Goal: Task Accomplishment & Management: Use online tool/utility

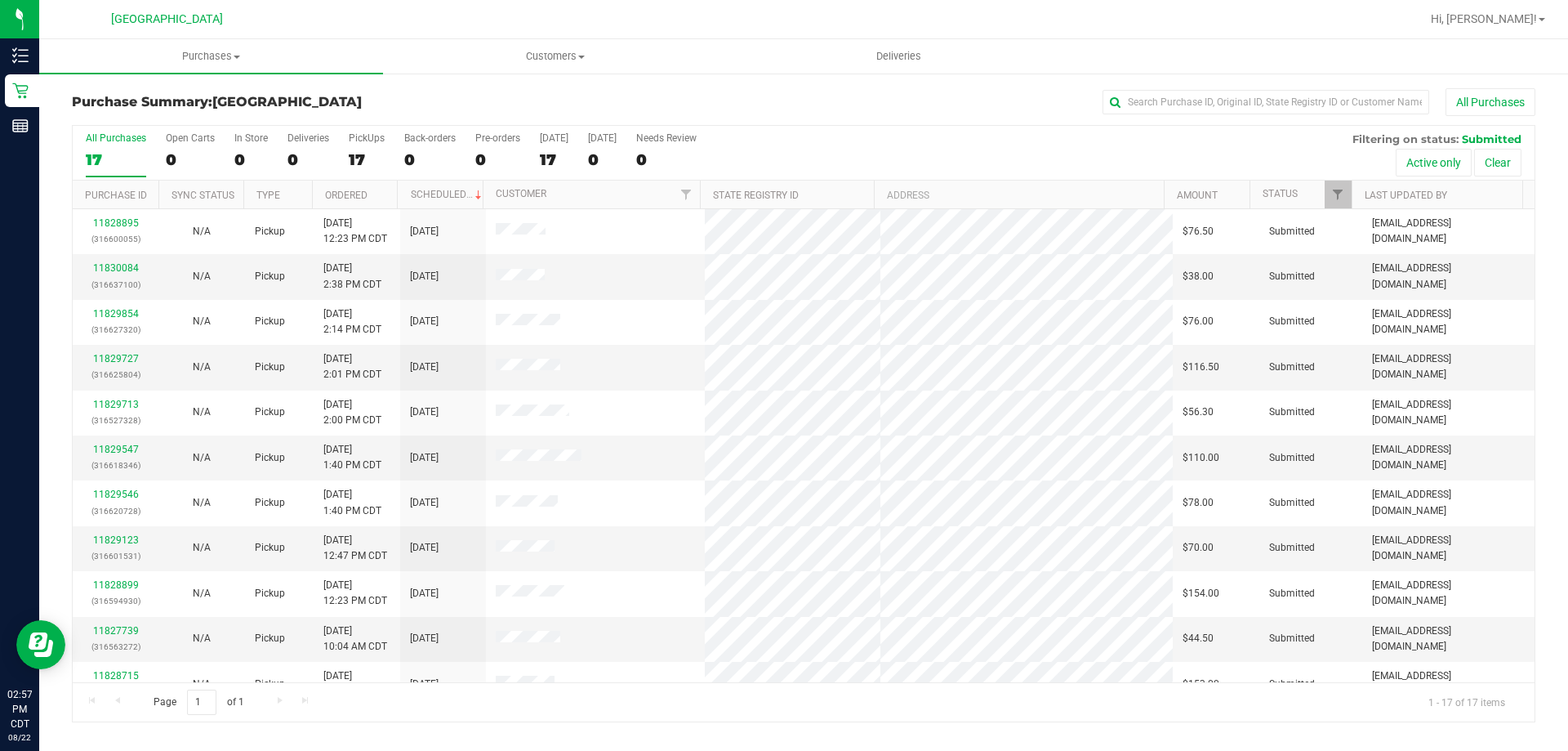
click at [361, 205] on th "Ordered" at bounding box center [355, 195] width 86 height 29
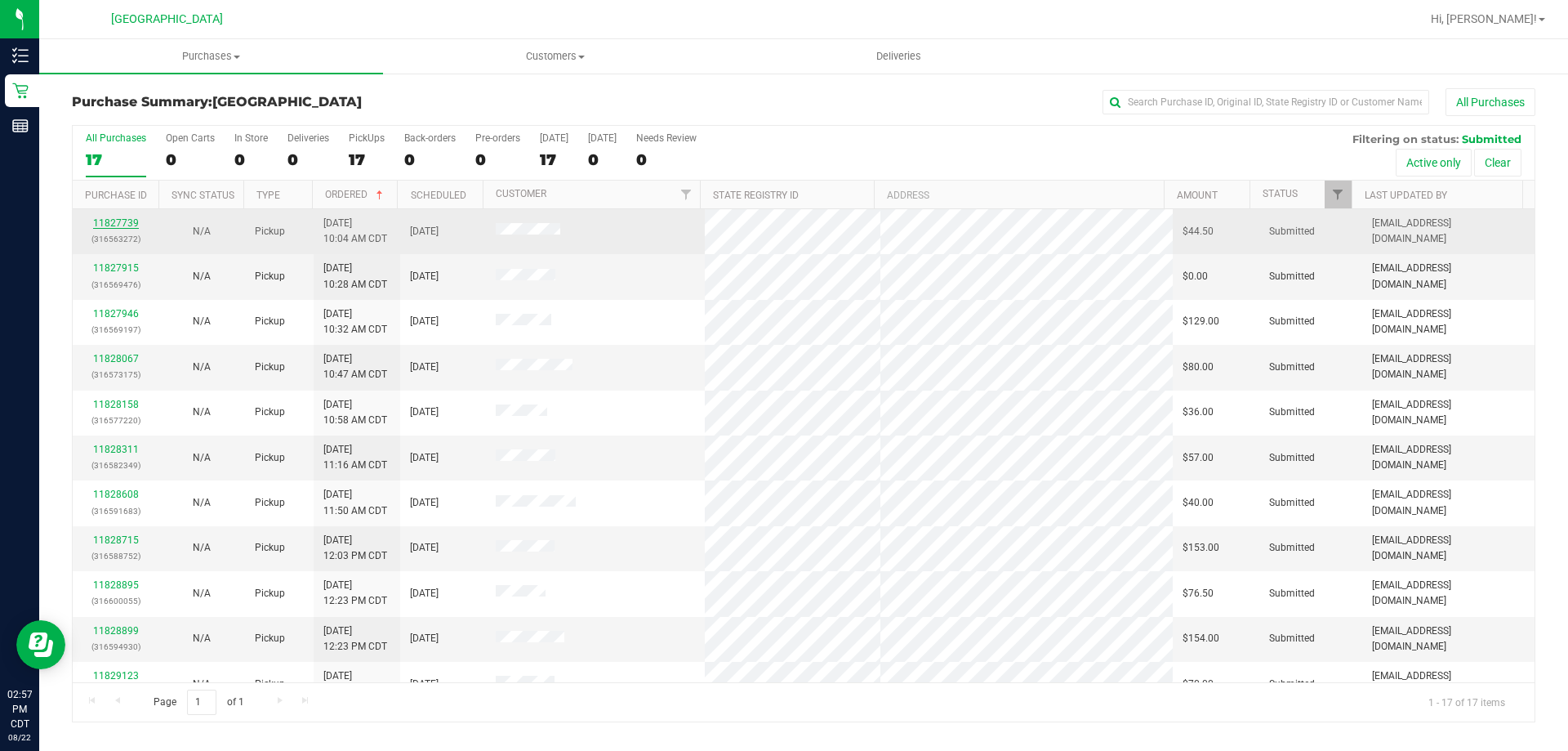
click at [123, 217] on link "11827739" at bounding box center [116, 223] width 46 height 11
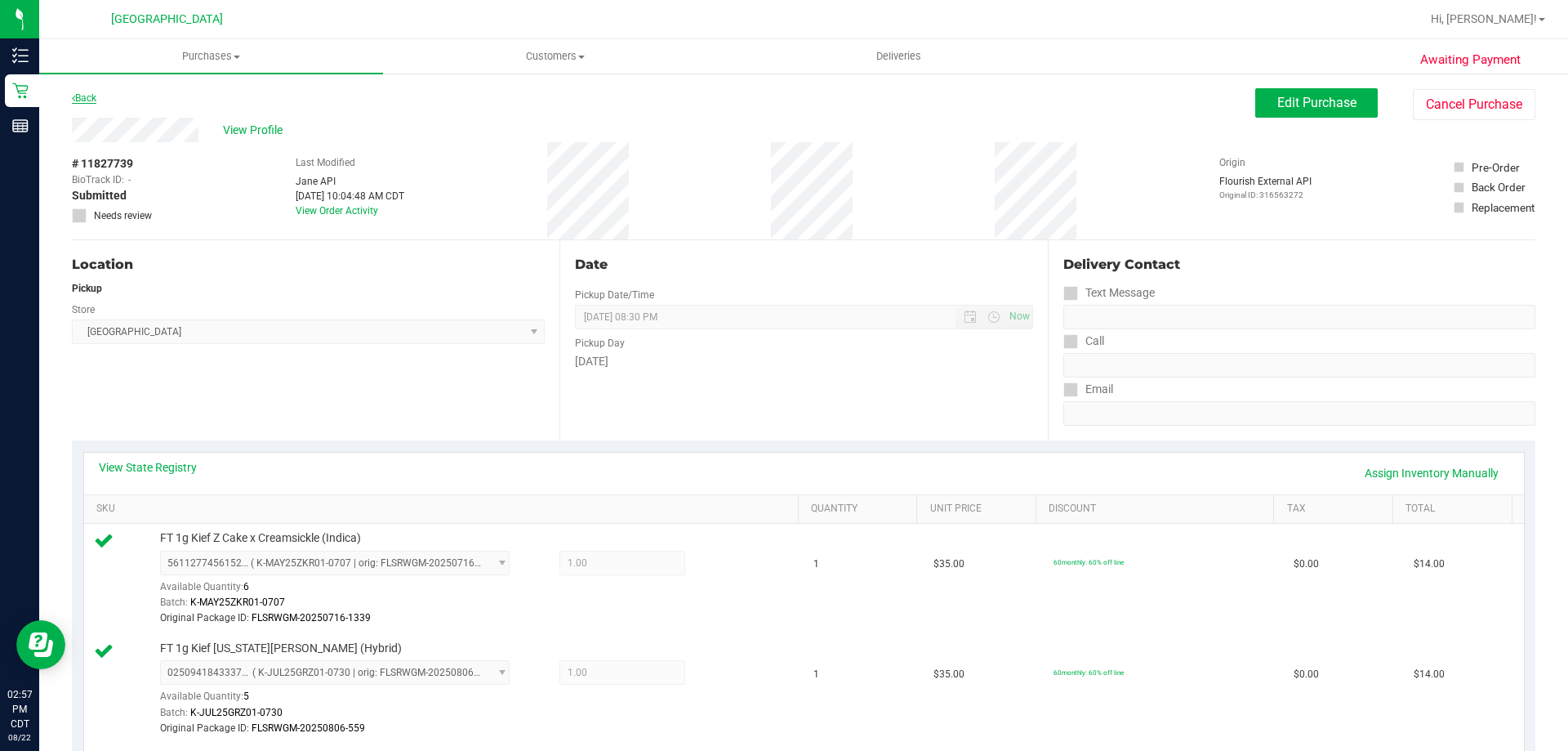
click at [88, 99] on link "Back" at bounding box center [85, 98] width 25 height 11
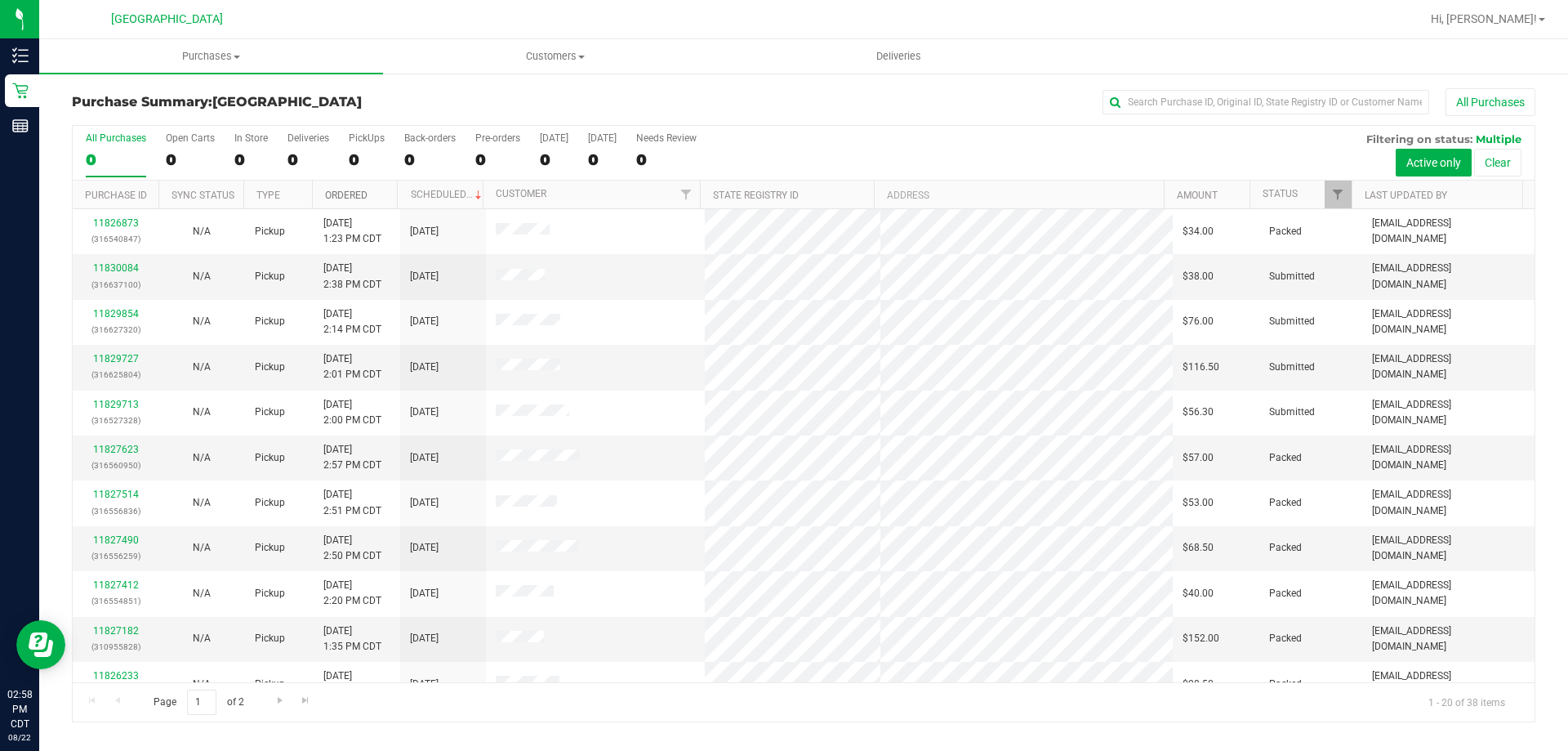
click at [349, 193] on link "Ordered" at bounding box center [346, 195] width 43 height 11
click at [131, 270] on link "11827915" at bounding box center [116, 267] width 46 height 11
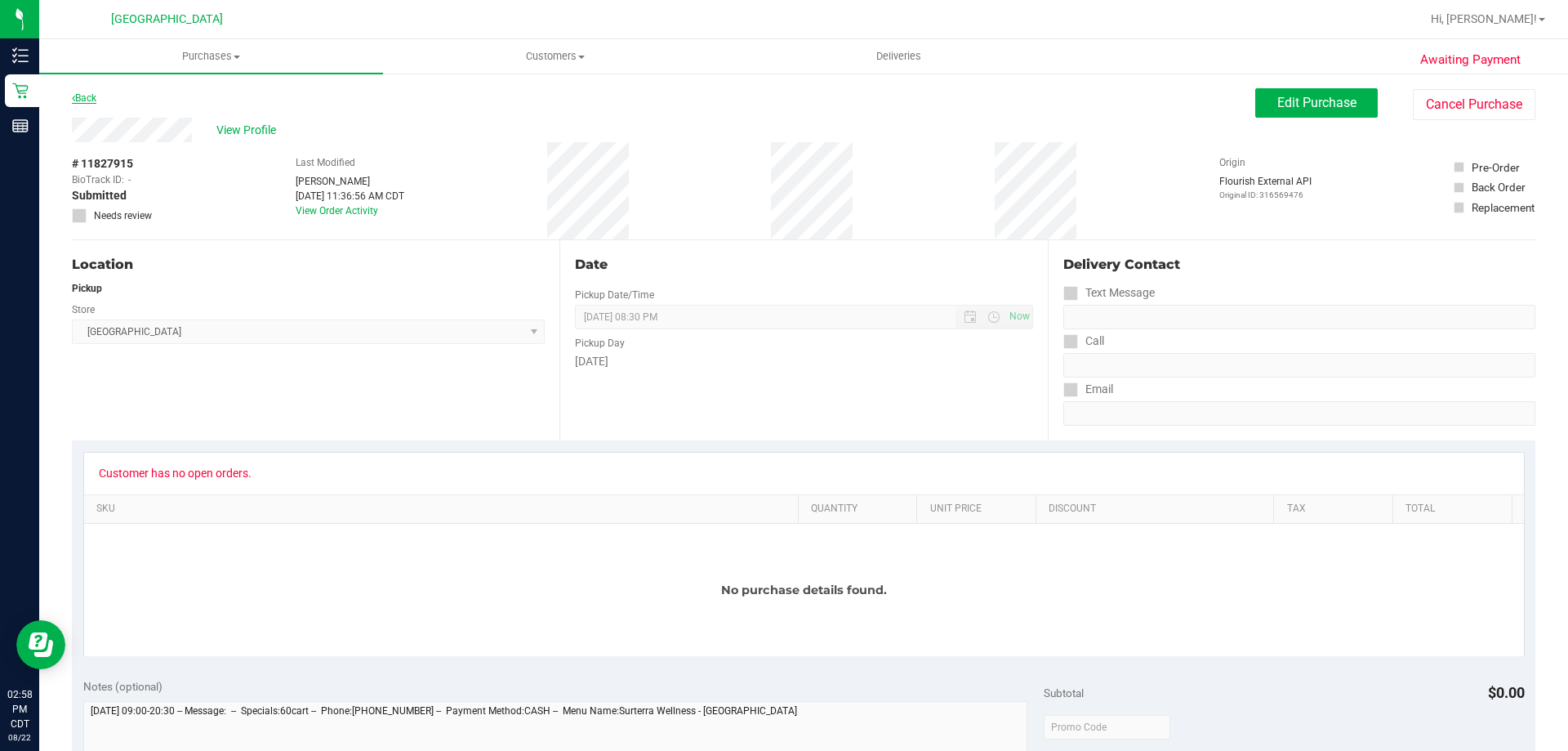
click at [93, 95] on link "Back" at bounding box center [85, 98] width 25 height 11
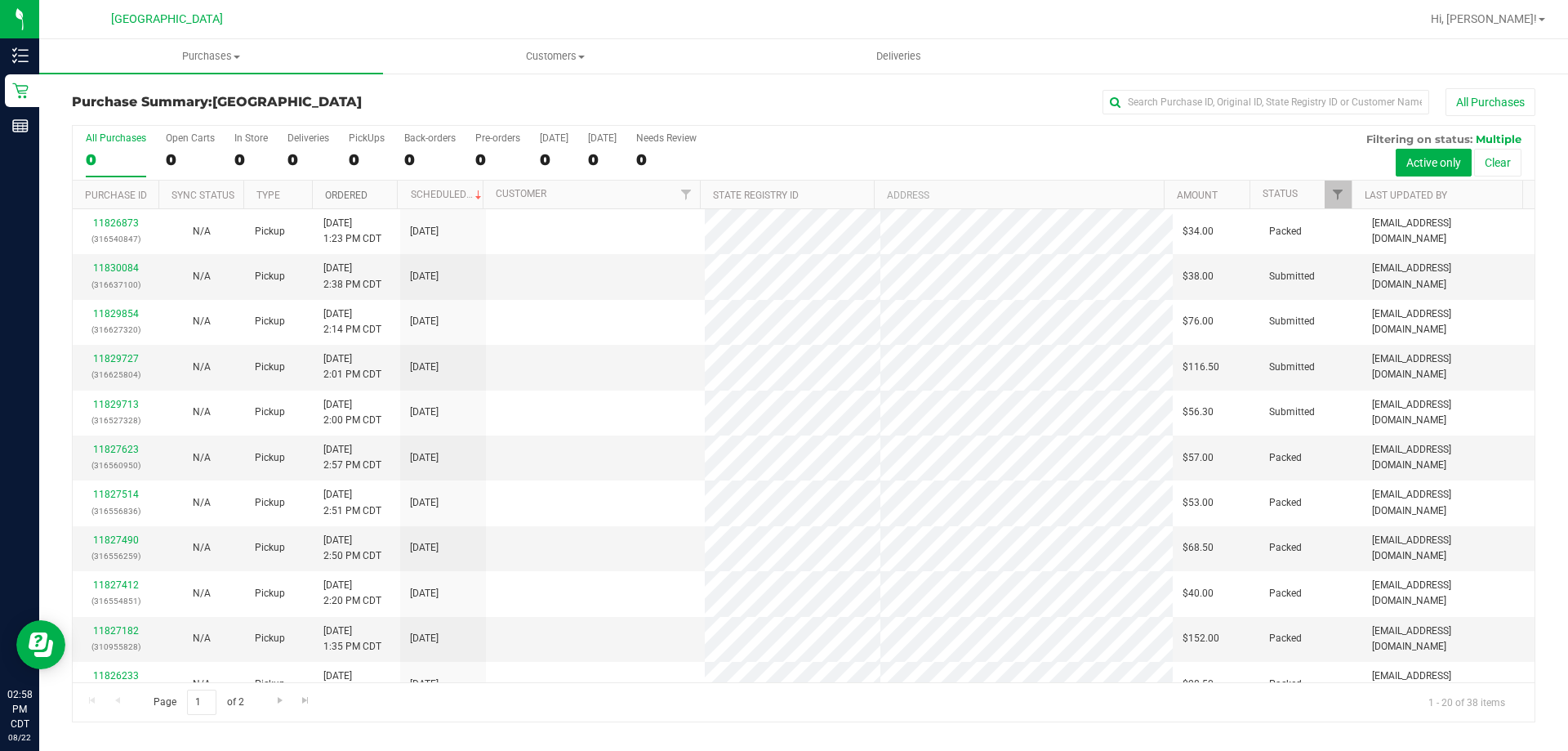
click at [345, 192] on link "Ordered" at bounding box center [346, 195] width 43 height 11
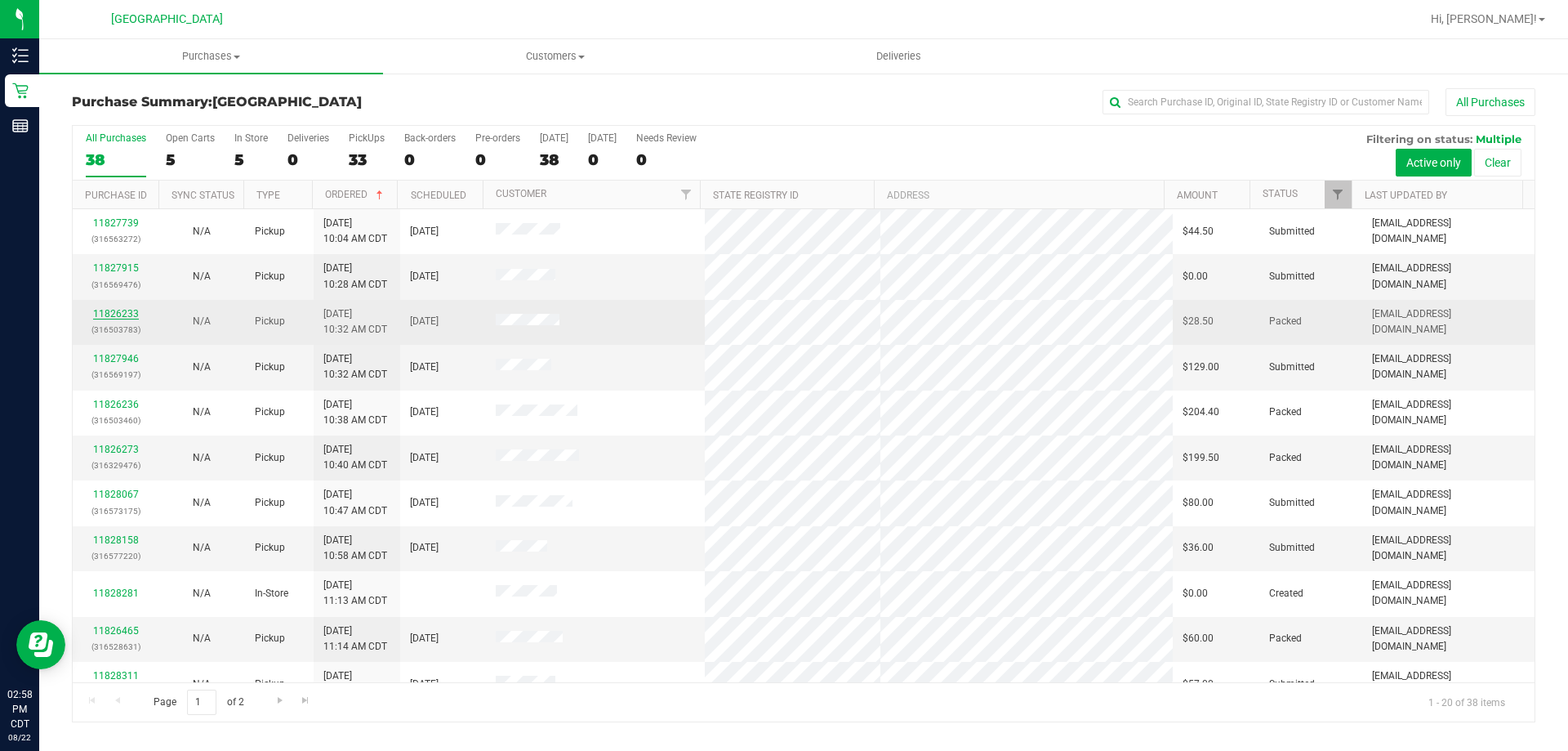
click at [108, 317] on link "11826233" at bounding box center [116, 313] width 46 height 11
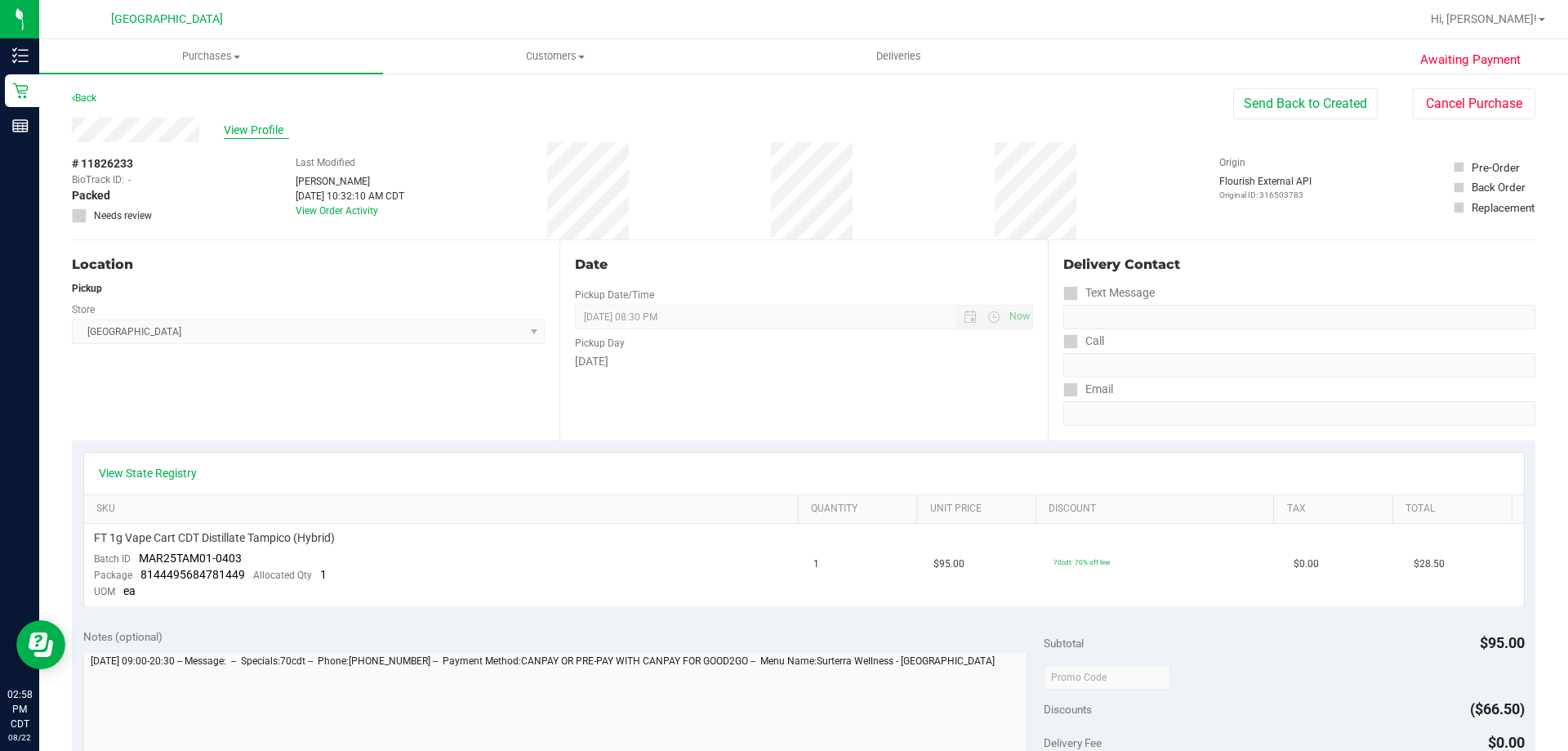
click at [228, 129] on span "View Profile" at bounding box center [256, 130] width 66 height 17
click at [248, 127] on span "View Profile" at bounding box center [256, 130] width 66 height 17
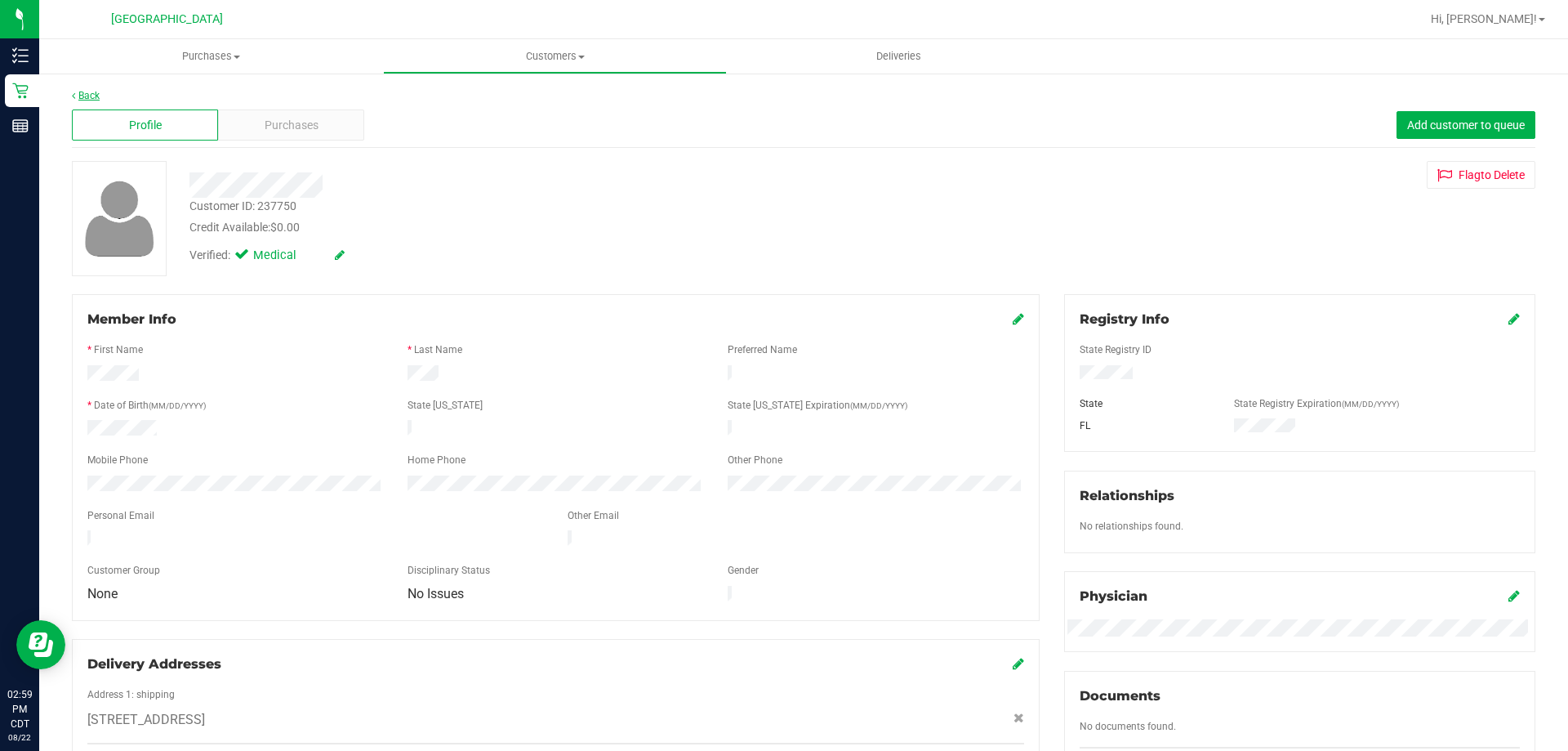
click at [94, 95] on link "Back" at bounding box center [86, 95] width 28 height 11
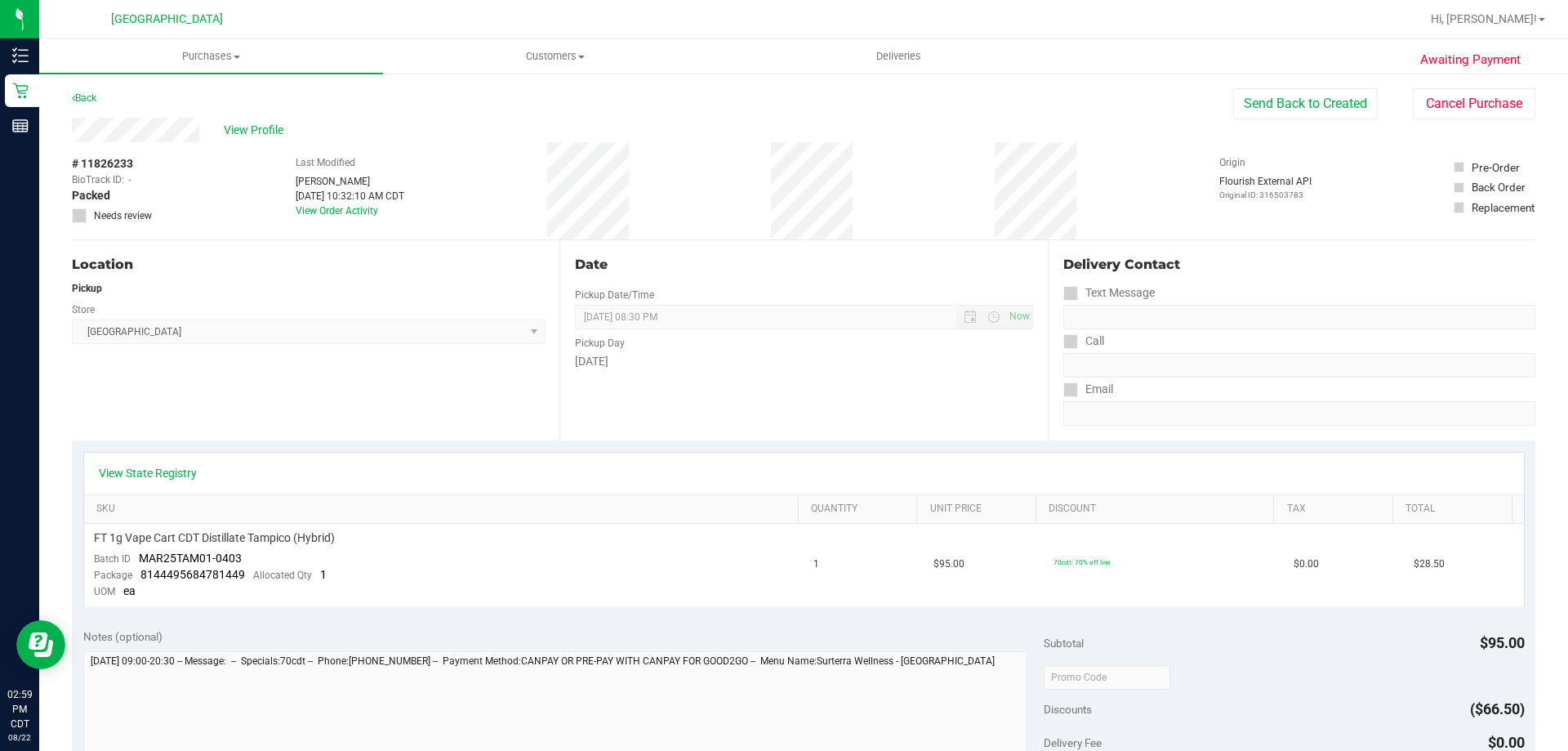
drag, startPoint x: 88, startPoint y: 0, endPoint x: 376, endPoint y: 400, distance: 492.9
click at [376, 400] on div "Location Pickup Store Panama City WC Select Store Bonita Springs WC Boynton Bea…" at bounding box center [316, 340] width 487 height 200
click at [190, 58] on span "Purchases" at bounding box center [210, 55] width 344 height 14
click at [124, 112] on span "Fulfillment" at bounding box center [89, 118] width 101 height 14
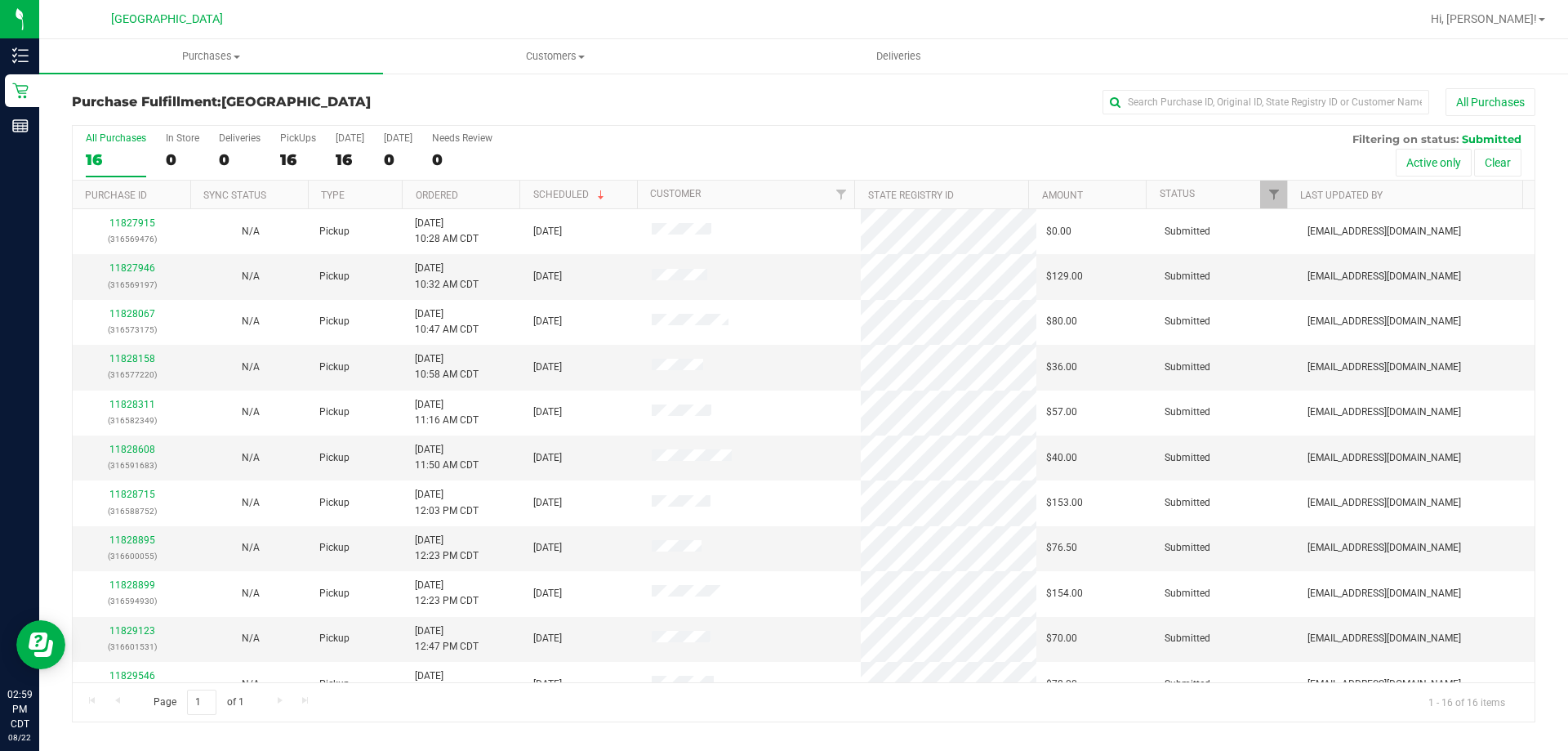
click at [470, 196] on th "Ordered" at bounding box center [461, 195] width 118 height 29
click at [450, 192] on link "Ordered" at bounding box center [437, 195] width 43 height 11
click at [149, 263] on link "11827946" at bounding box center [132, 267] width 46 height 11
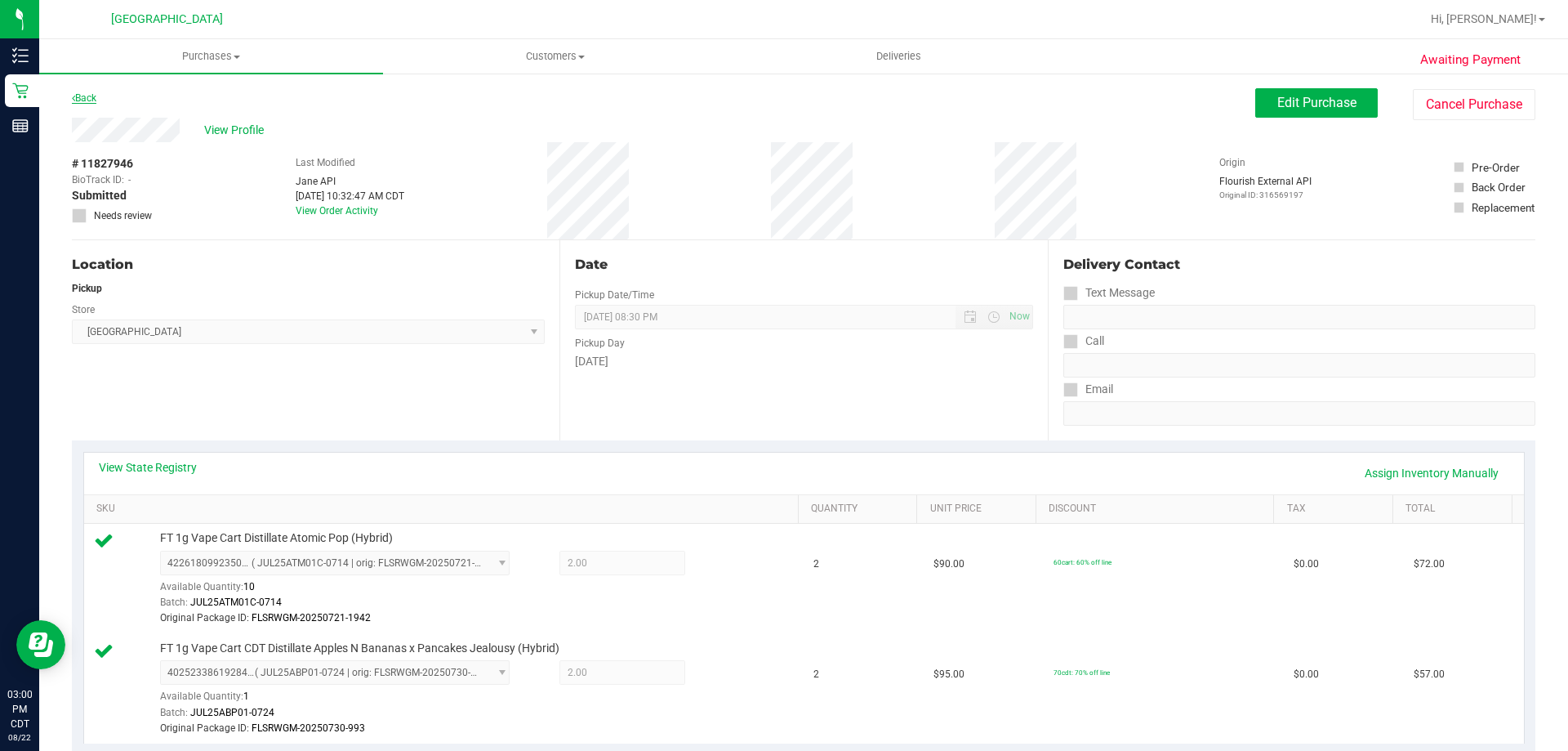
click at [86, 100] on link "Back" at bounding box center [85, 98] width 25 height 11
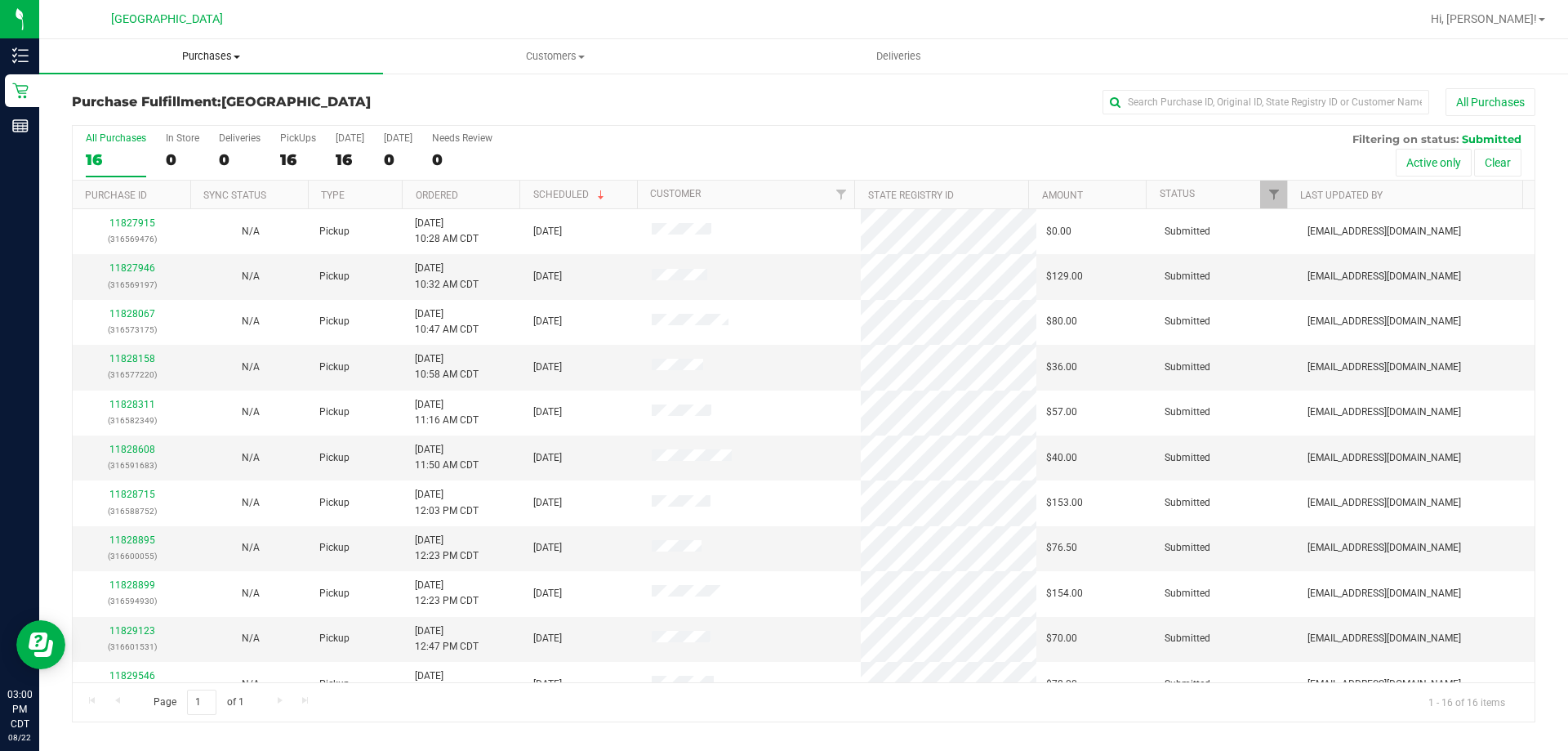
click at [225, 66] on uib-tab-heading "Purchases Summary of purchases Fulfillment All purchases" at bounding box center [210, 56] width 344 height 34
click at [149, 113] on li "Fulfillment" at bounding box center [210, 118] width 344 height 20
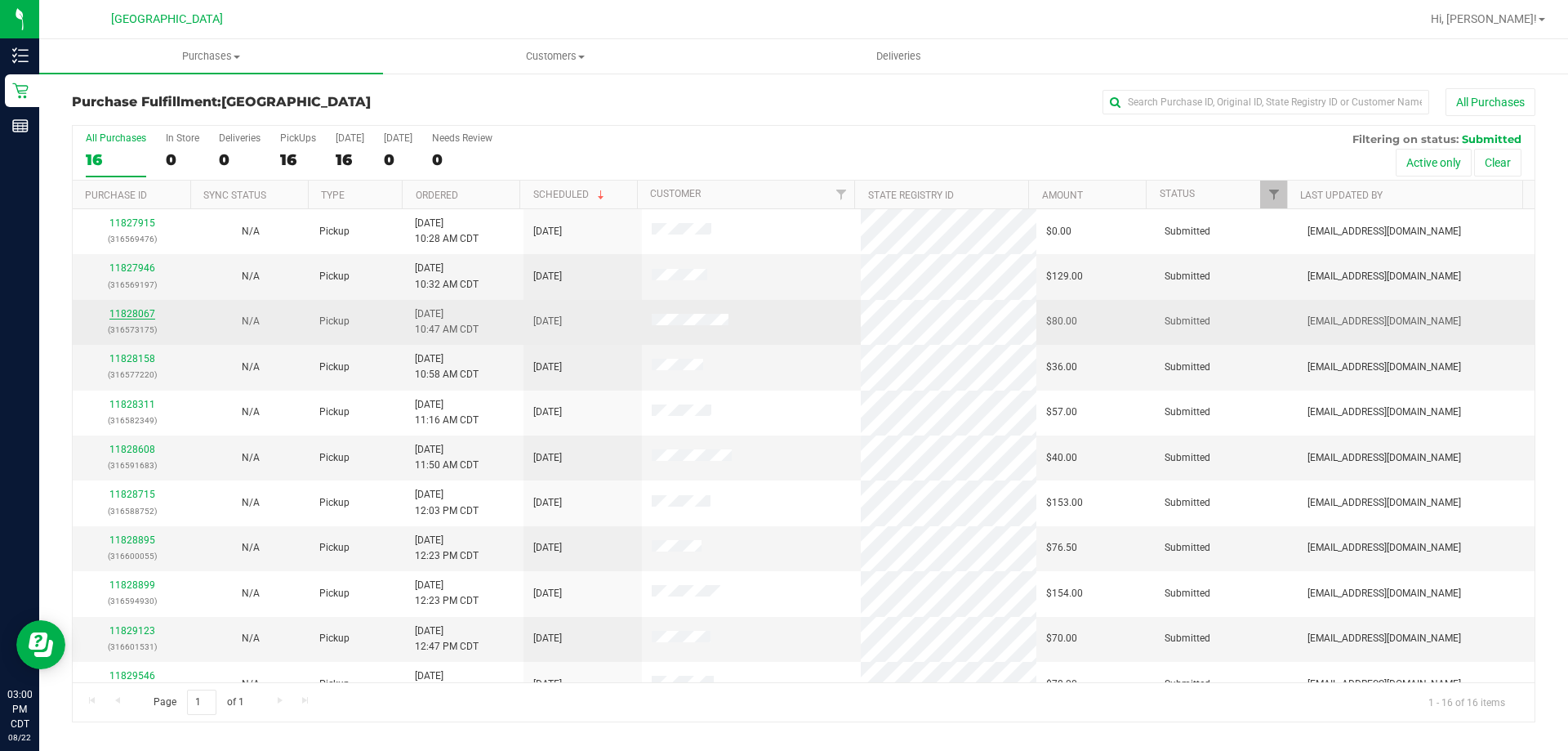
click at [138, 315] on link "11828067" at bounding box center [132, 313] width 46 height 11
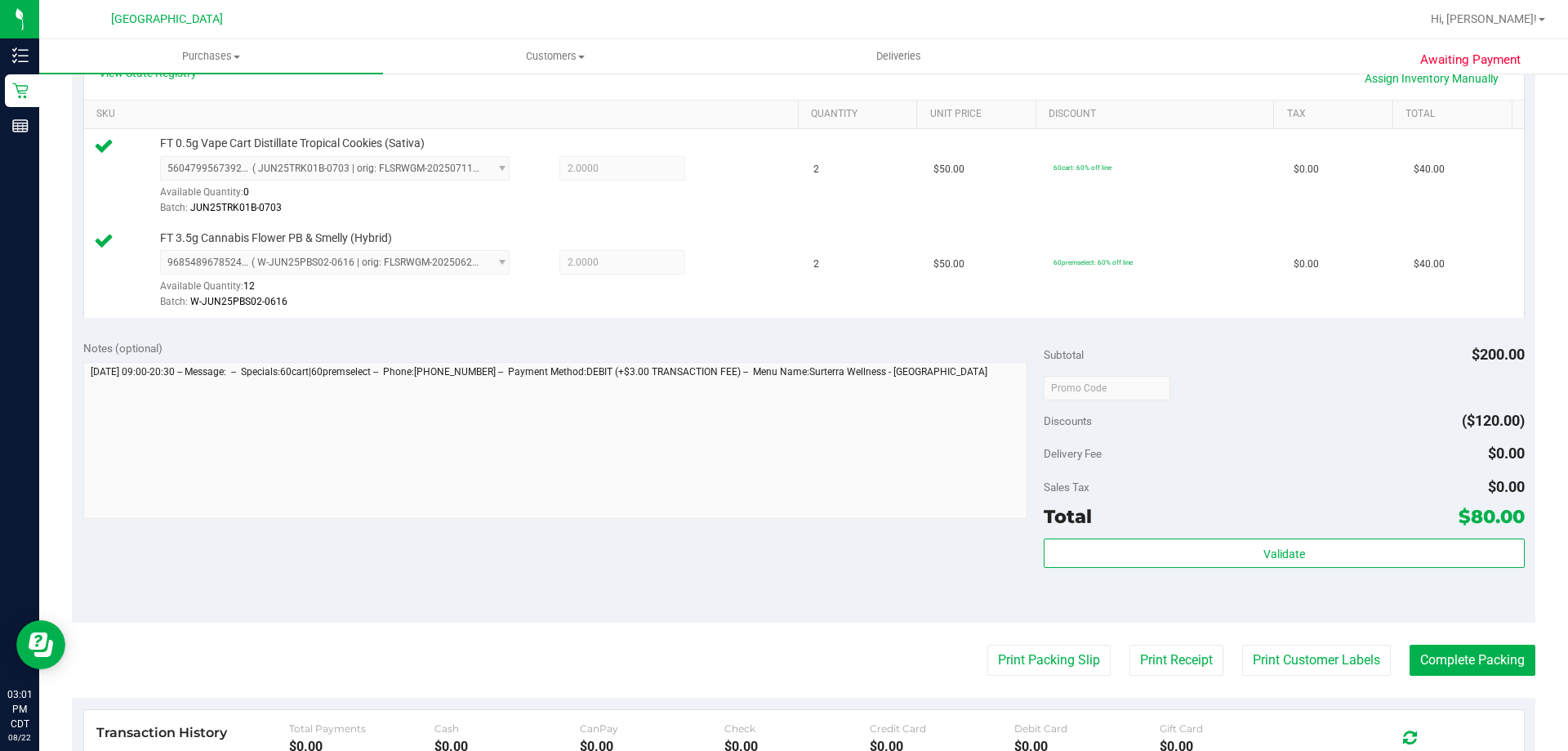
scroll to position [408, 0]
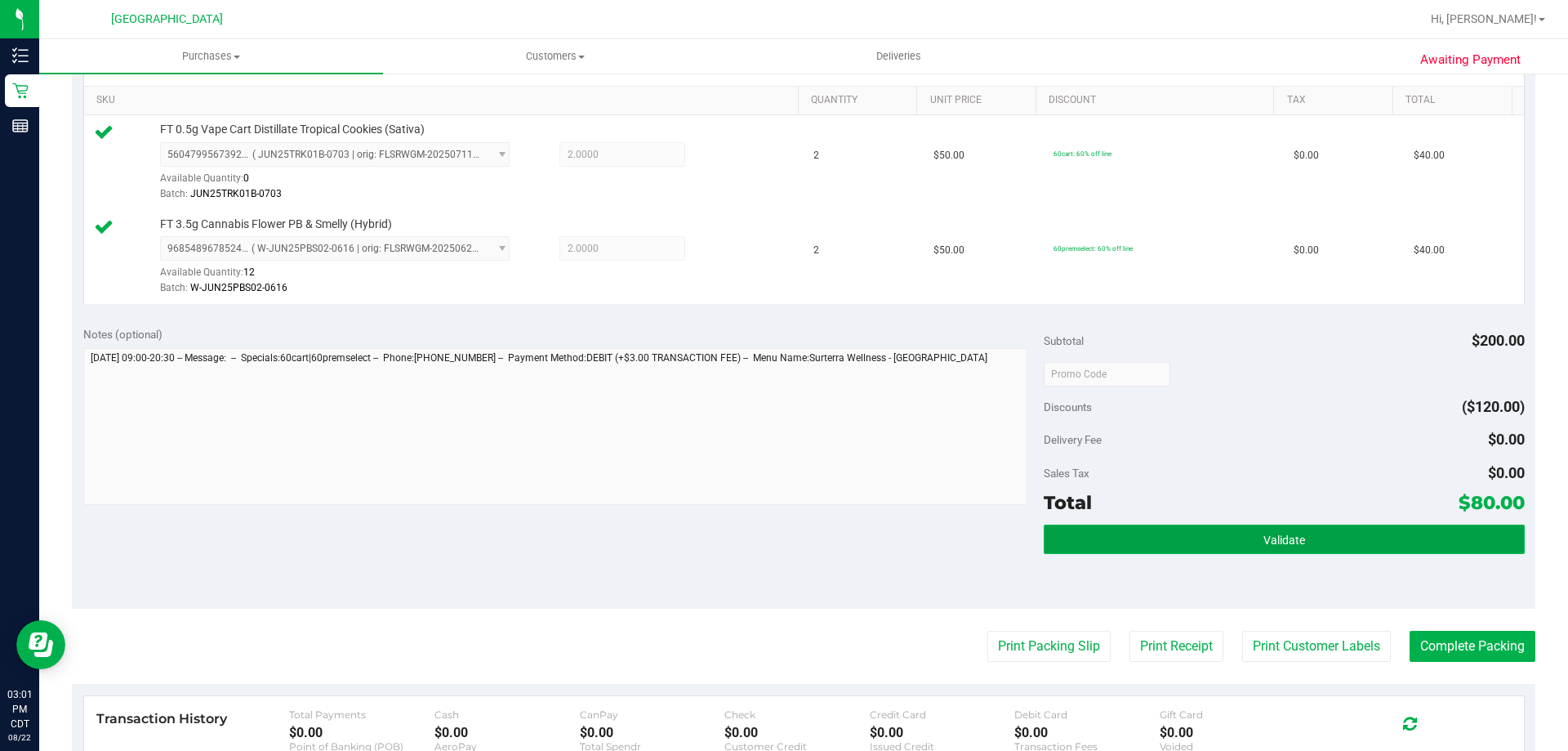
click at [1245, 546] on button "Validate" at bounding box center [1284, 539] width 481 height 30
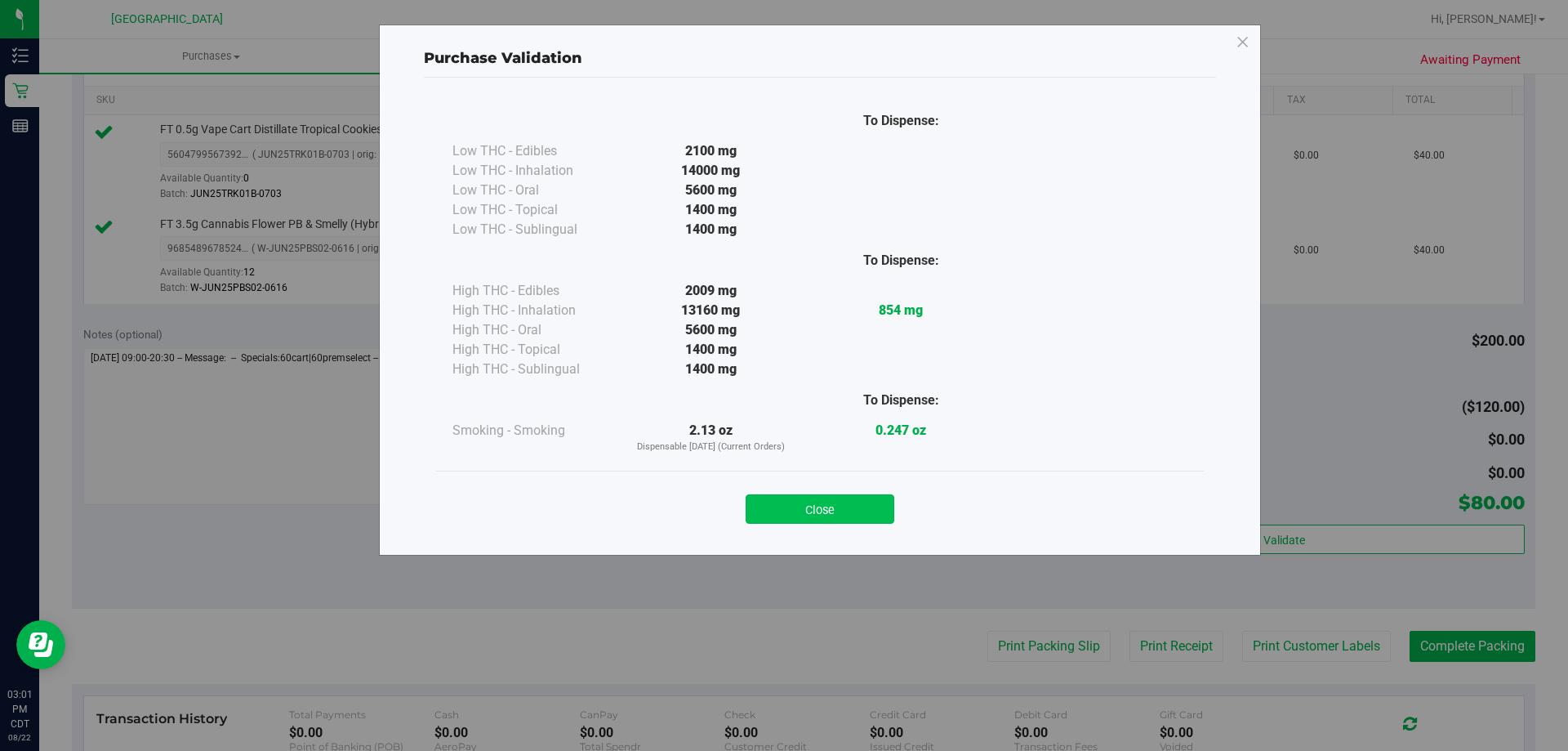
click at [852, 502] on button "Close" at bounding box center [820, 508] width 149 height 30
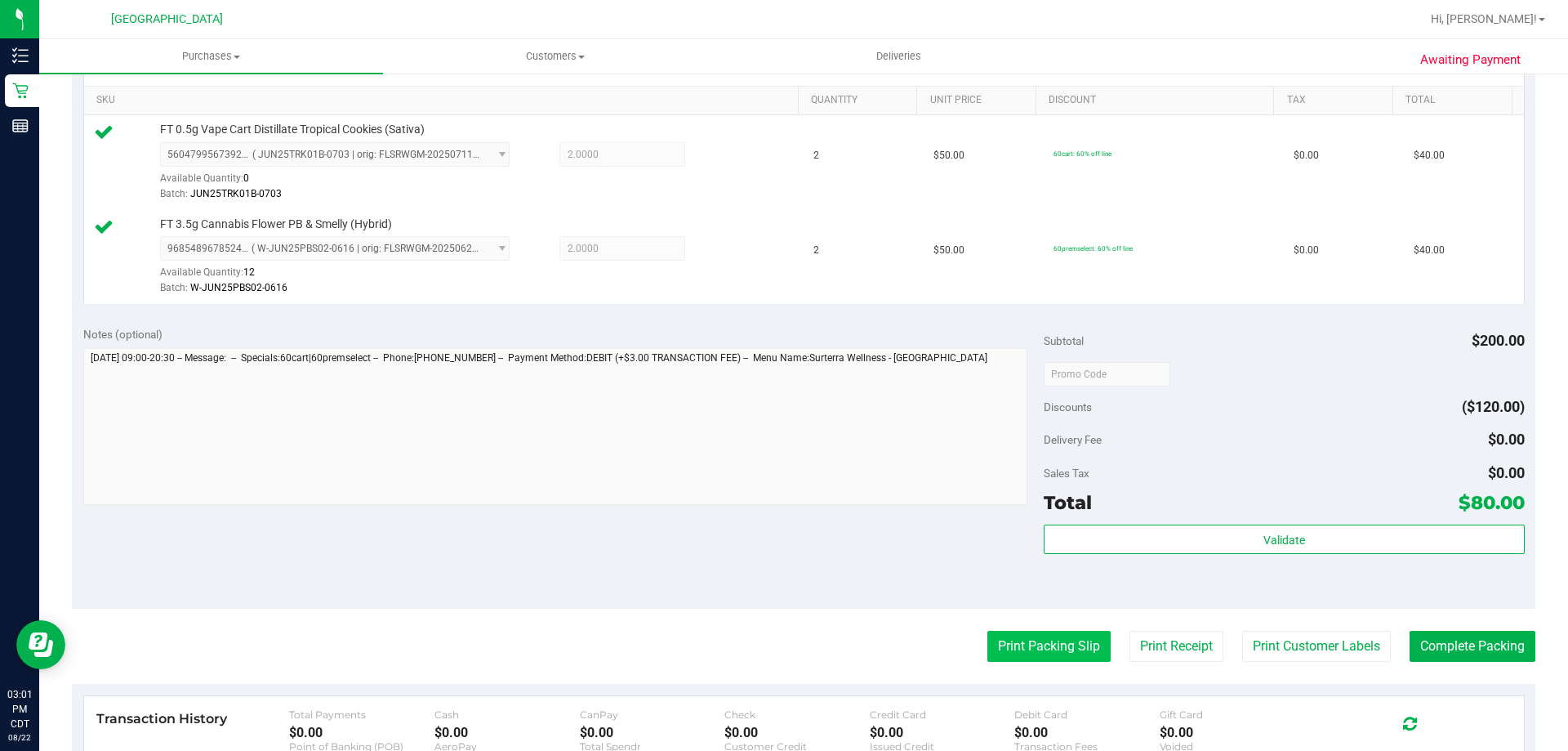
click at [1042, 638] on button "Print Packing Slip" at bounding box center [1049, 645] width 124 height 31
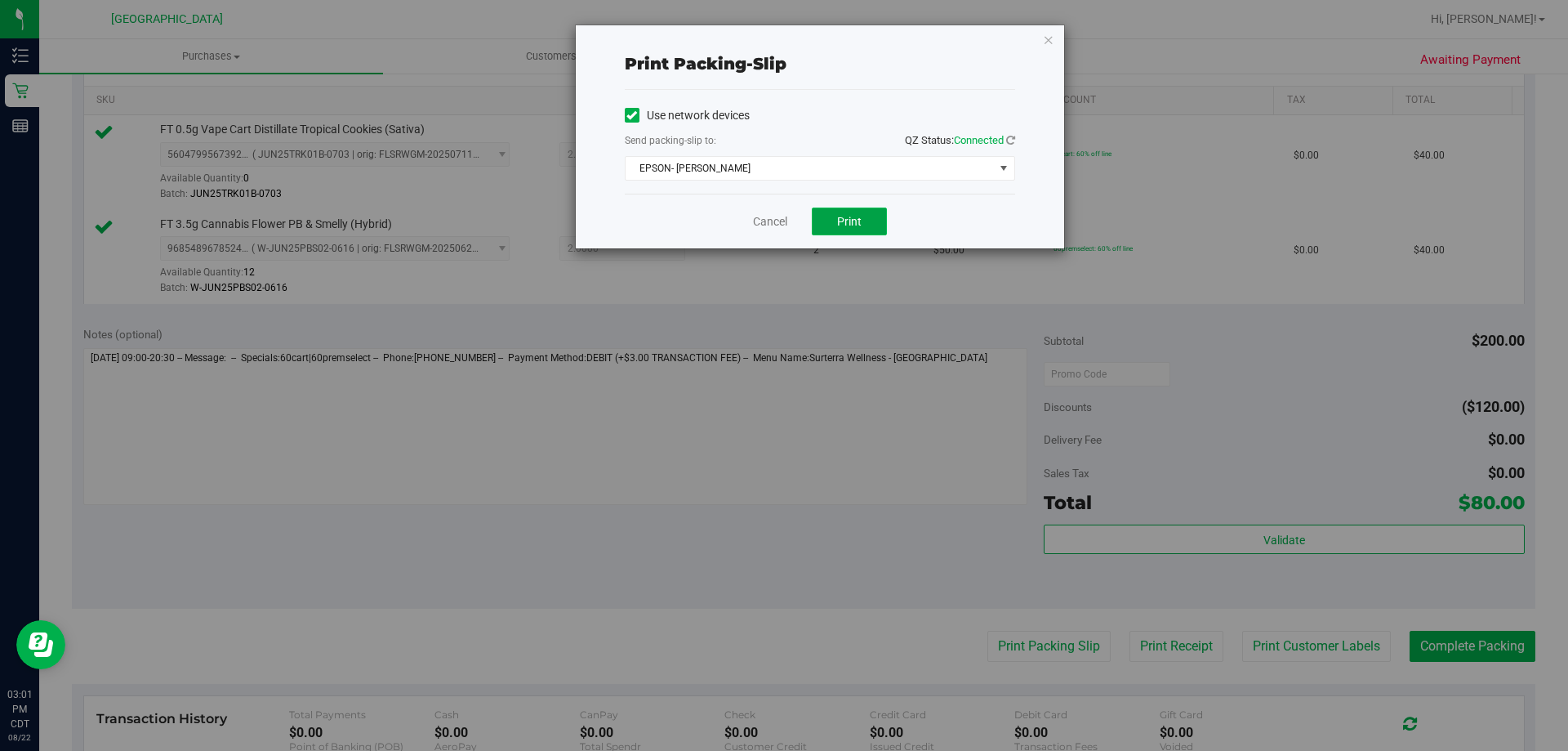
click at [838, 215] on span "Print" at bounding box center [849, 222] width 25 height 13
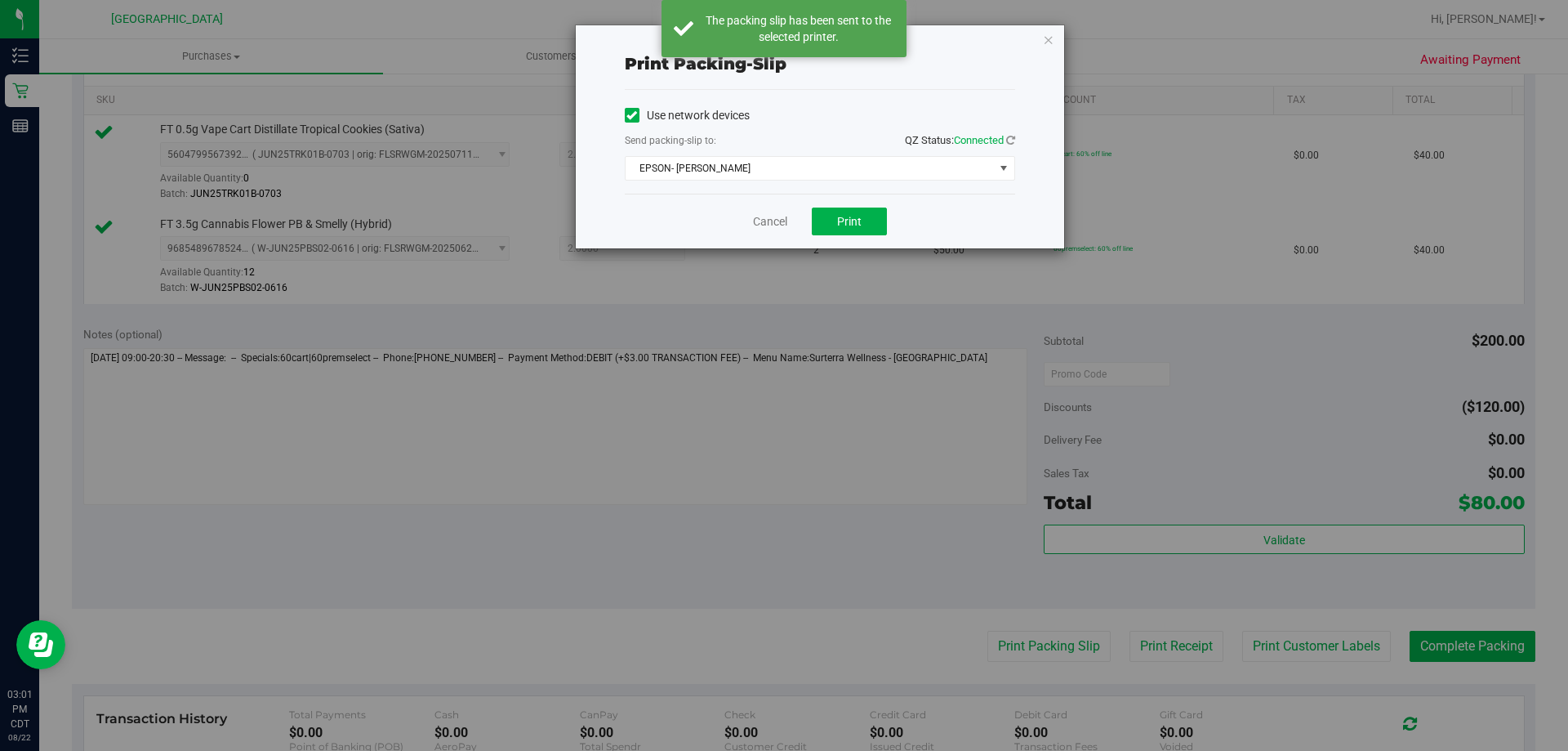
click at [1456, 648] on div "Print packing-slip Use network devices Send packing-slip to: QZ Status: Connect…" at bounding box center [790, 375] width 1580 height 751
click at [778, 225] on link "Cancel" at bounding box center [770, 222] width 34 height 17
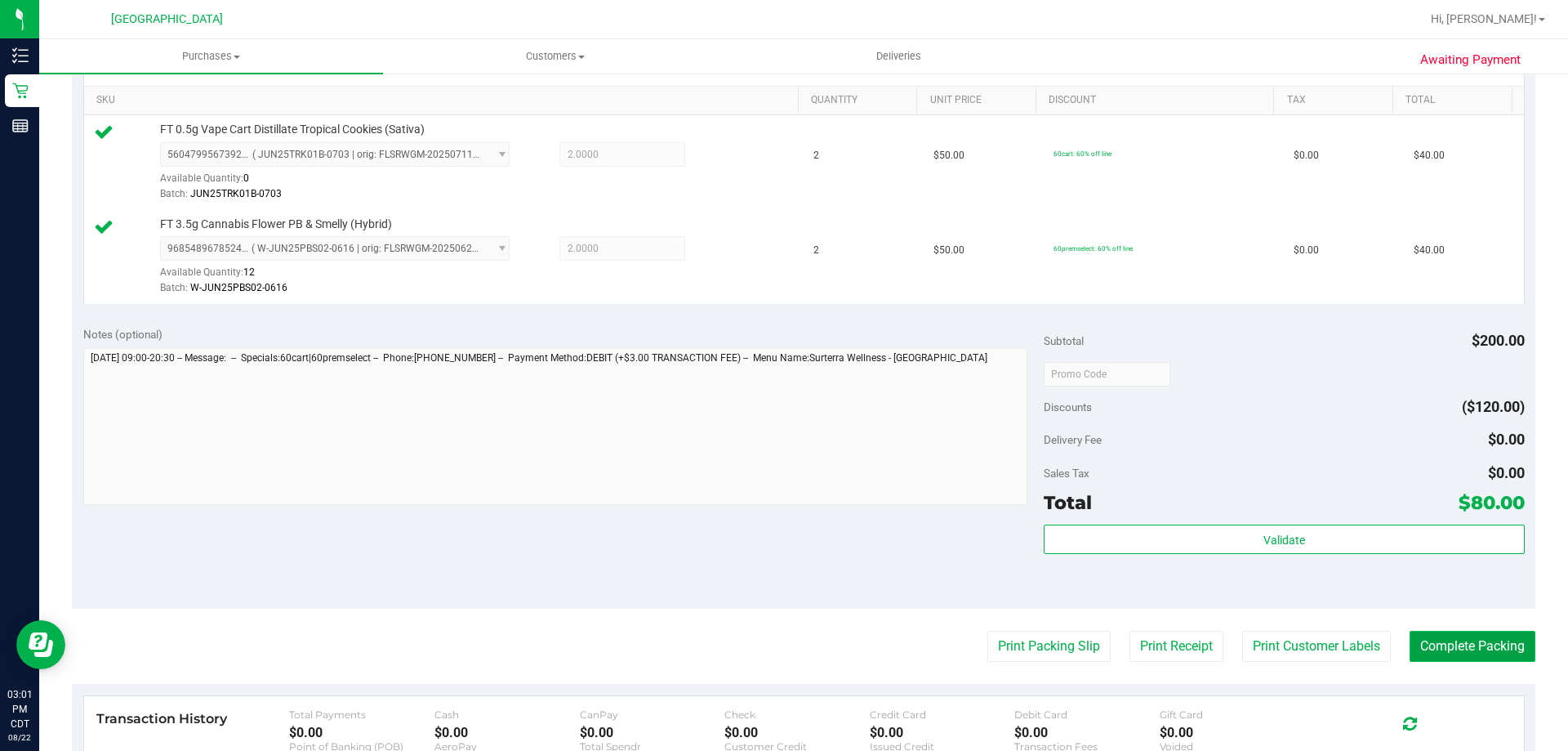
click at [1446, 654] on button "Complete Packing" at bounding box center [1473, 645] width 126 height 31
